Goal: Book appointment/travel/reservation

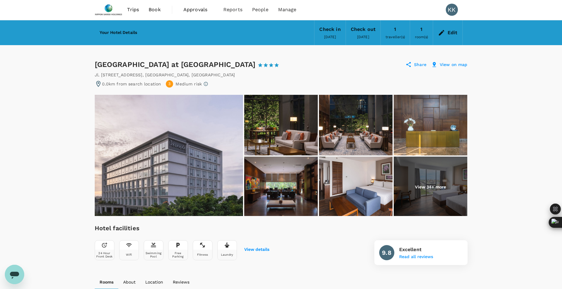
click at [149, 9] on span "Book" at bounding box center [155, 9] width 12 height 7
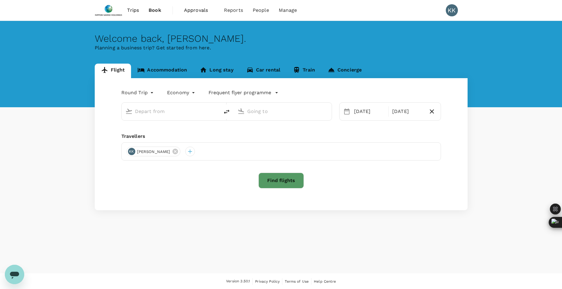
type input "Singapore Changi (SIN)"
type input "Soekarno-Hatta Intl (CGK)"
type input "Singapore Changi (SIN)"
type input "Soekarno-Hatta Intl (CGK)"
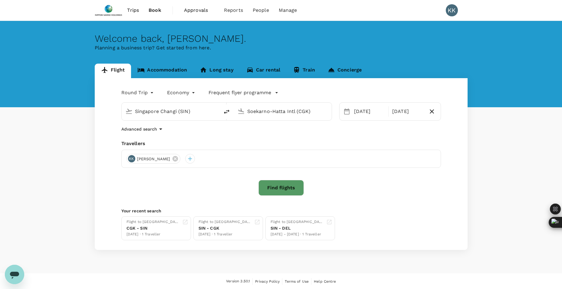
click at [187, 11] on span "Approvals" at bounding box center [199, 10] width 30 height 7
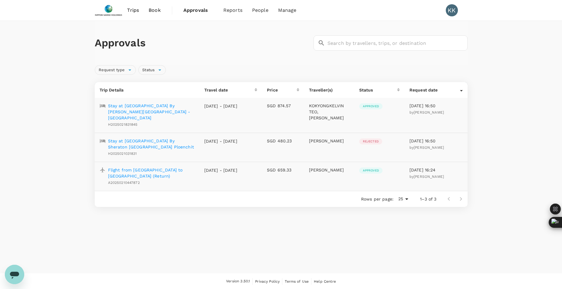
click at [134, 13] on span "Trips" at bounding box center [133, 10] width 12 height 7
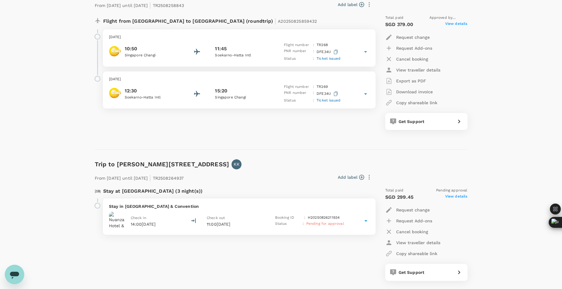
scroll to position [484, 0]
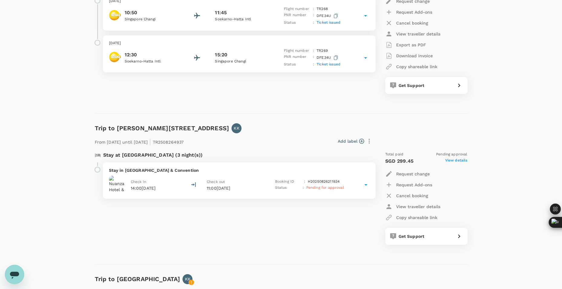
click at [305, 175] on div "Stay in Nuanza Hotel & Convention Check in 14:00, 08 Sep 2025 Check out 11:00, …" at bounding box center [239, 180] width 273 height 36
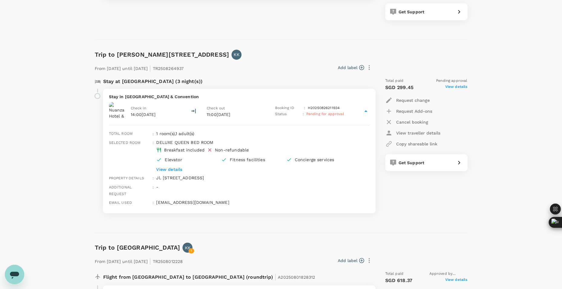
scroll to position [544, 0]
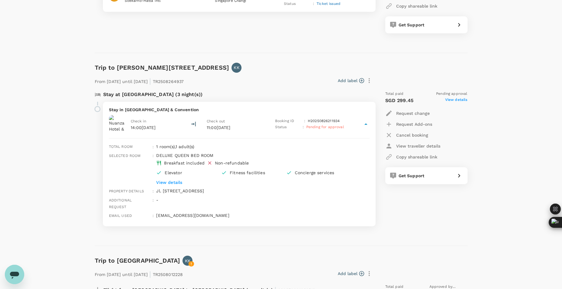
click at [96, 108] on div at bounding box center [97, 109] width 6 height 6
click at [331, 126] on span "Pending for approval" at bounding box center [325, 127] width 38 height 4
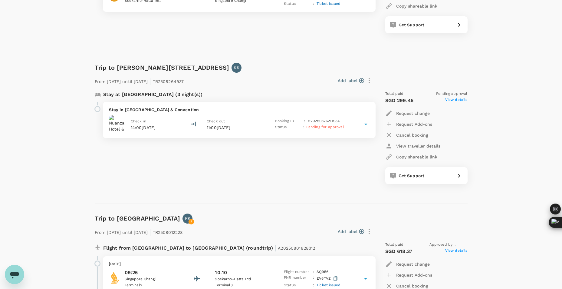
click at [331, 126] on span "Pending for approval" at bounding box center [325, 127] width 38 height 4
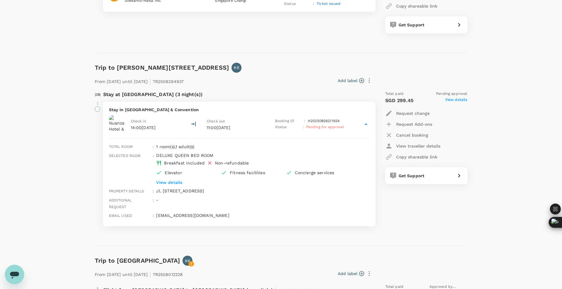
click at [455, 101] on span "View details" at bounding box center [456, 100] width 22 height 7
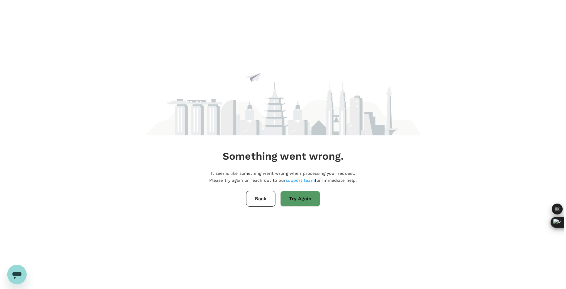
scroll to position [0, 0]
click at [298, 195] on button "Try Again" at bounding box center [300, 199] width 40 height 16
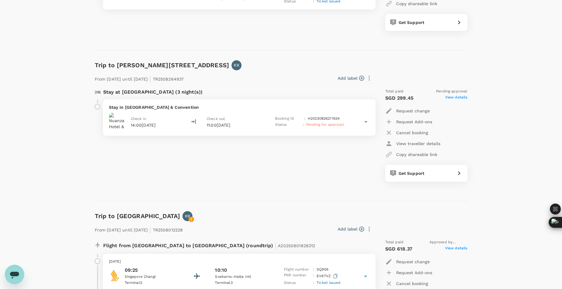
scroll to position [544, 0]
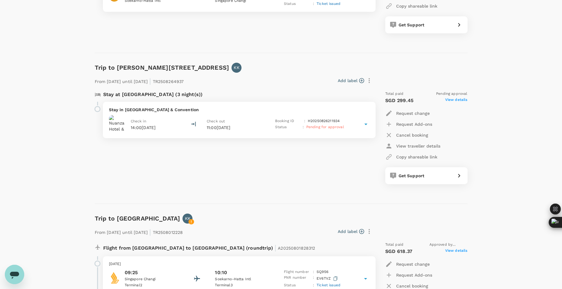
click at [450, 100] on span "View details" at bounding box center [456, 100] width 22 height 7
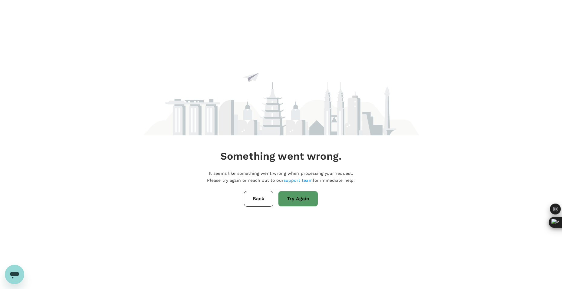
scroll to position [0, 0]
click at [269, 198] on button "Back" at bounding box center [260, 199] width 29 height 16
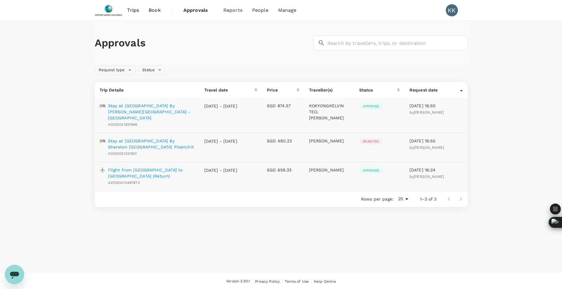
click at [155, 10] on span "Book" at bounding box center [155, 10] width 12 height 7
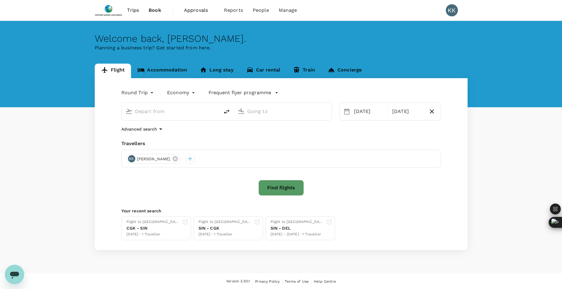
type input "Singapore Changi (SIN)"
type input "Soekarno-Hatta Intl (CGK)"
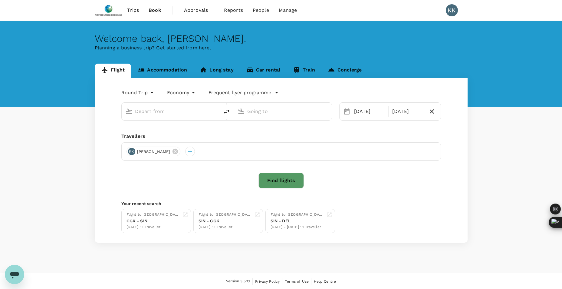
type input "Singapore Changi (SIN)"
type input "Soekarno-Hatta Intl (CGK)"
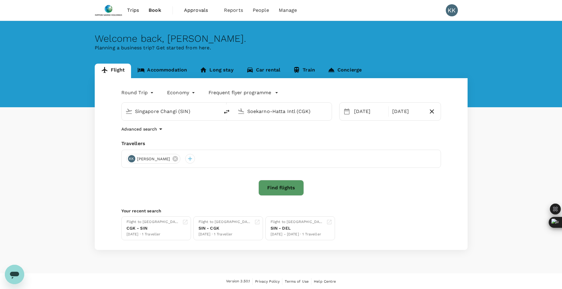
click at [138, 11] on span "Trips" at bounding box center [133, 10] width 12 height 7
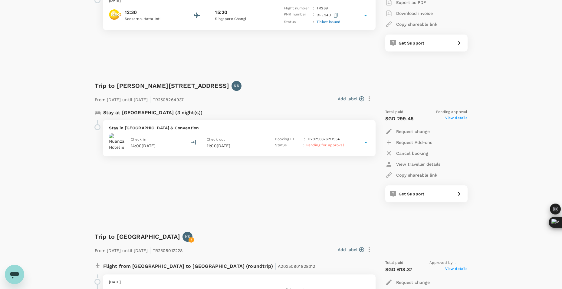
scroll to position [491, 0]
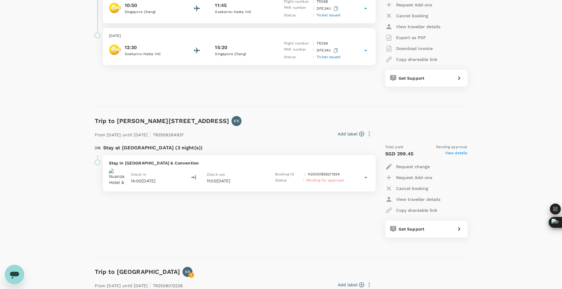
click at [406, 154] on p "SGD 299.45" at bounding box center [399, 153] width 28 height 7
click at [462, 230] on icon at bounding box center [458, 228] width 7 height 7
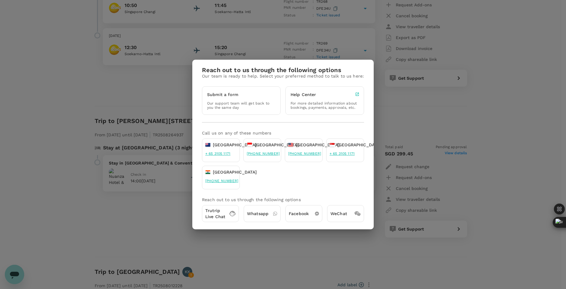
click at [476, 197] on div "Reach out to us through the following options Our team is ready to help. Select…" at bounding box center [283, 144] width 566 height 289
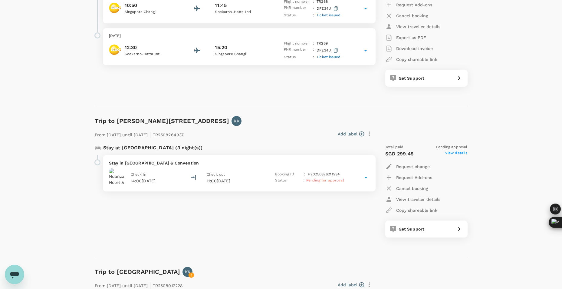
click at [456, 151] on span "View details" at bounding box center [456, 153] width 22 height 7
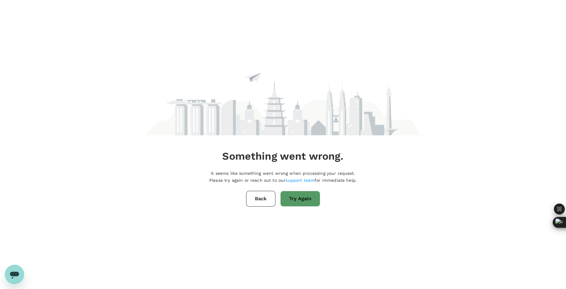
click at [339, 225] on div "Something went wrong. It seems like something went wrong when processing your r…" at bounding box center [283, 126] width 276 height 252
click at [289, 178] on link "support team" at bounding box center [300, 180] width 29 height 5
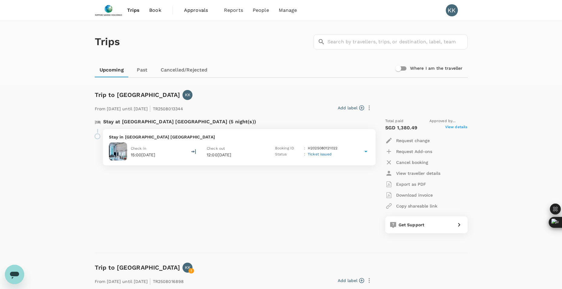
click at [152, 13] on span "Book" at bounding box center [155, 10] width 12 height 7
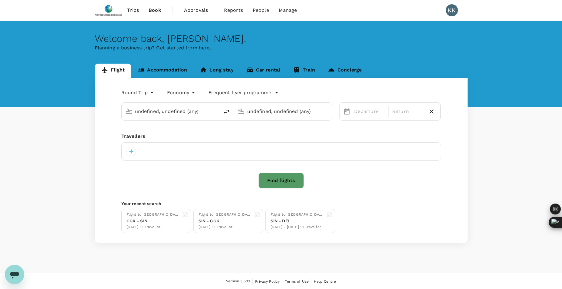
type input "Singapore Changi (SIN)"
type input "Soekarno-Hatta Intl (CGK)"
type input "Singapore Changi (SIN)"
type input "Soekarno-Hatta Intl (CGK)"
type input "Singapore Changi (SIN)"
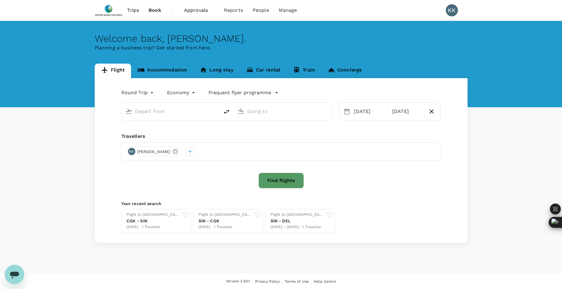
type input "Soekarno-Hatta Intl (CGK)"
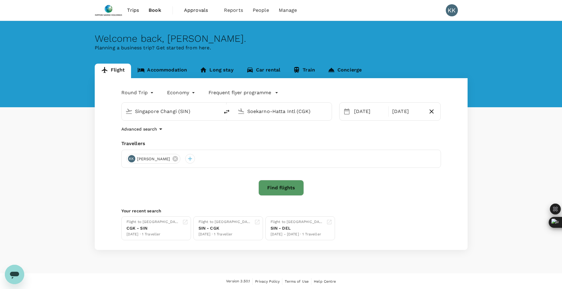
click at [162, 71] on link "Accommodation" at bounding box center [162, 71] width 62 height 15
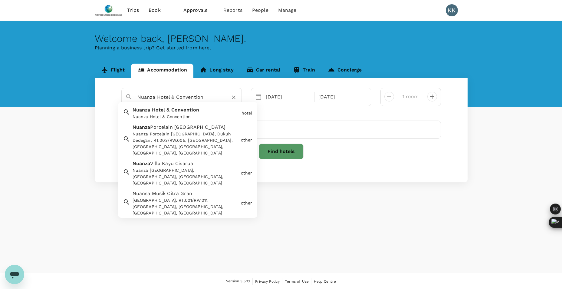
click at [204, 100] on input "Nuanza Hotel & Convention" at bounding box center [178, 96] width 83 height 9
type input "ヴ"
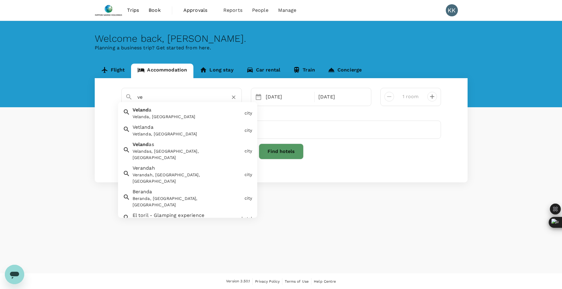
type input "v"
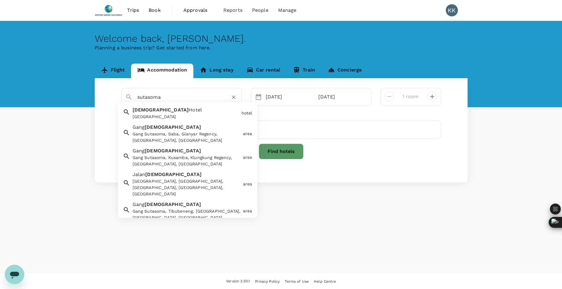
click at [180, 114] on div "[GEOGRAPHIC_DATA]" at bounding box center [185, 116] width 106 height 6
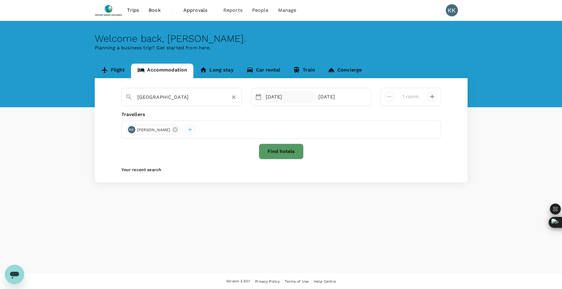
type input "[GEOGRAPHIC_DATA]"
click at [294, 103] on div "[DATE]" at bounding box center [288, 97] width 50 height 12
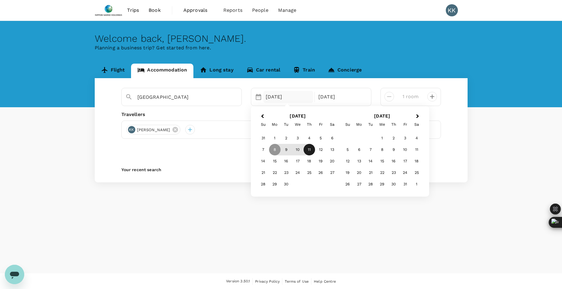
click at [306, 148] on div "11" at bounding box center [308, 149] width 11 height 11
click at [324, 93] on div "Check-out" at bounding box center [341, 97] width 50 height 12
click at [319, 151] on div "12" at bounding box center [320, 149] width 11 height 11
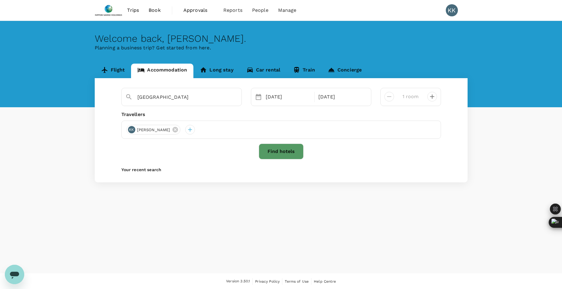
click at [278, 153] on button "Find hotels" at bounding box center [281, 151] width 45 height 16
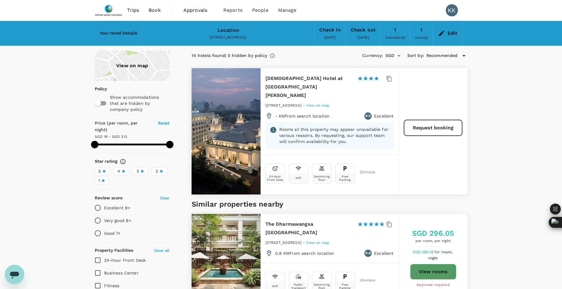
type input "312.16"
click at [435, 123] on button "Request booking" at bounding box center [433, 128] width 58 height 16
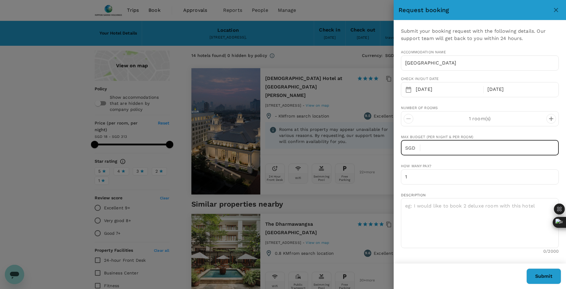
click at [435, 149] on input "text" at bounding box center [492, 147] width 134 height 15
type input "120"
click at [435, 217] on textarea at bounding box center [480, 223] width 158 height 50
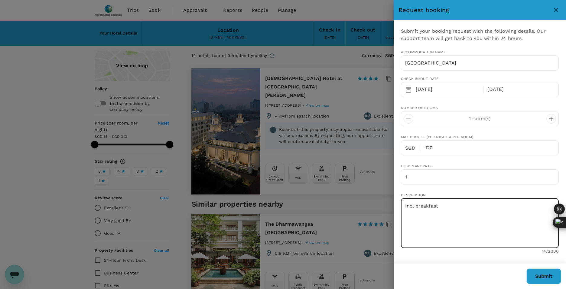
type textarea "Incl breakfast"
drag, startPoint x: 548, startPoint y: 275, endPoint x: 515, endPoint y: 284, distance: 33.7
click at [547, 276] on button "Submit" at bounding box center [544, 276] width 35 height 16
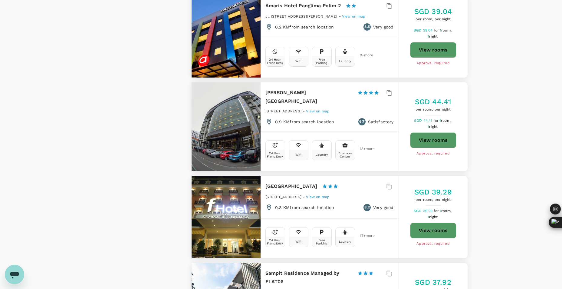
scroll to position [726, 0]
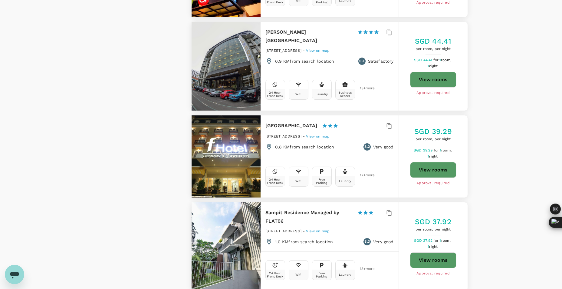
type input "312.16"
